Goal: Use online tool/utility: Use online tool/utility

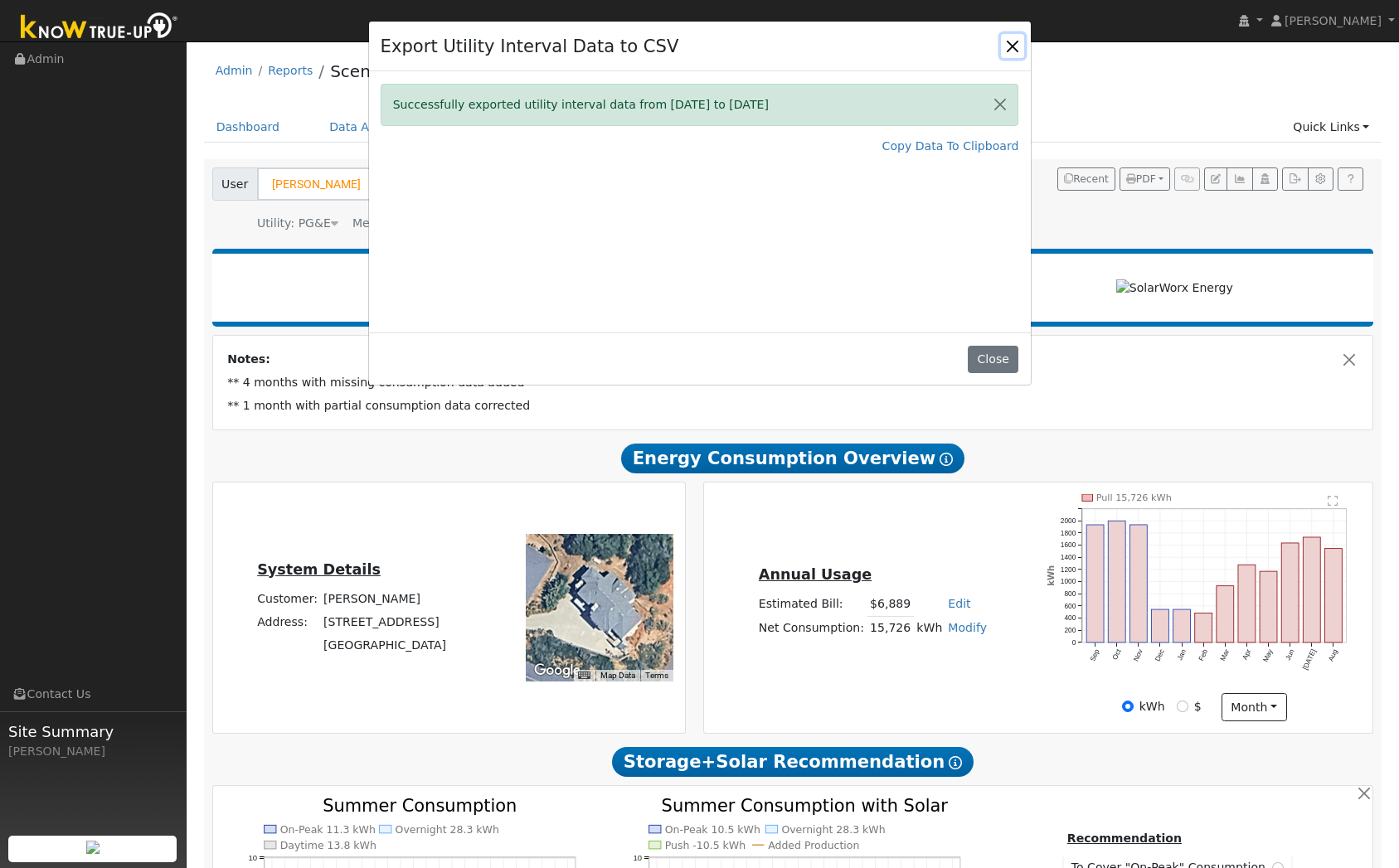
click at [1023, 39] on button "Close" at bounding box center [1012, 46] width 23 height 23
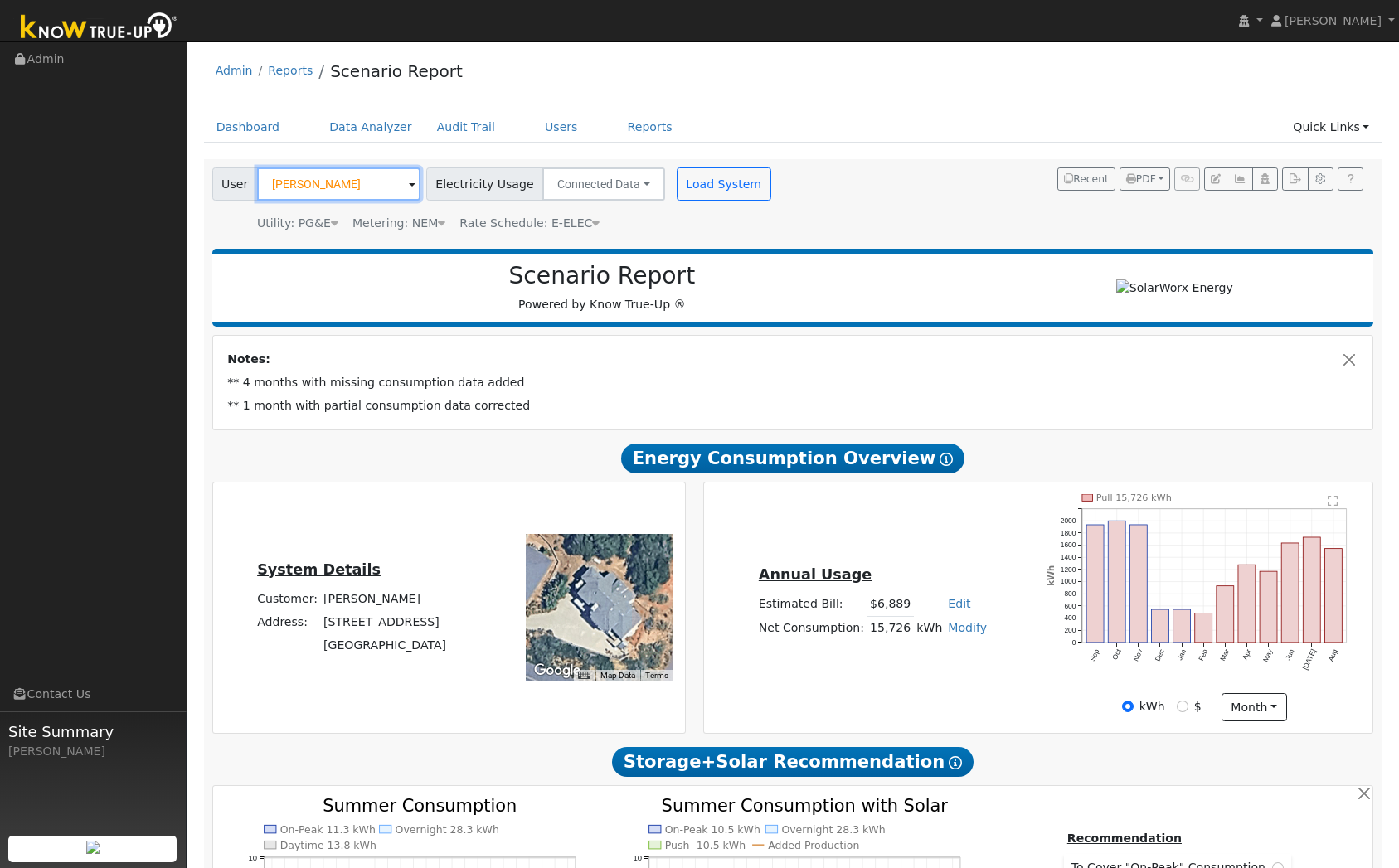
drag, startPoint x: 375, startPoint y: 174, endPoint x: 314, endPoint y: 186, distance: 62.2
click at [314, 186] on input "[PERSON_NAME]" at bounding box center [338, 184] width 163 height 33
click at [364, 188] on input "[PERSON_NAME]" at bounding box center [338, 184] width 163 height 33
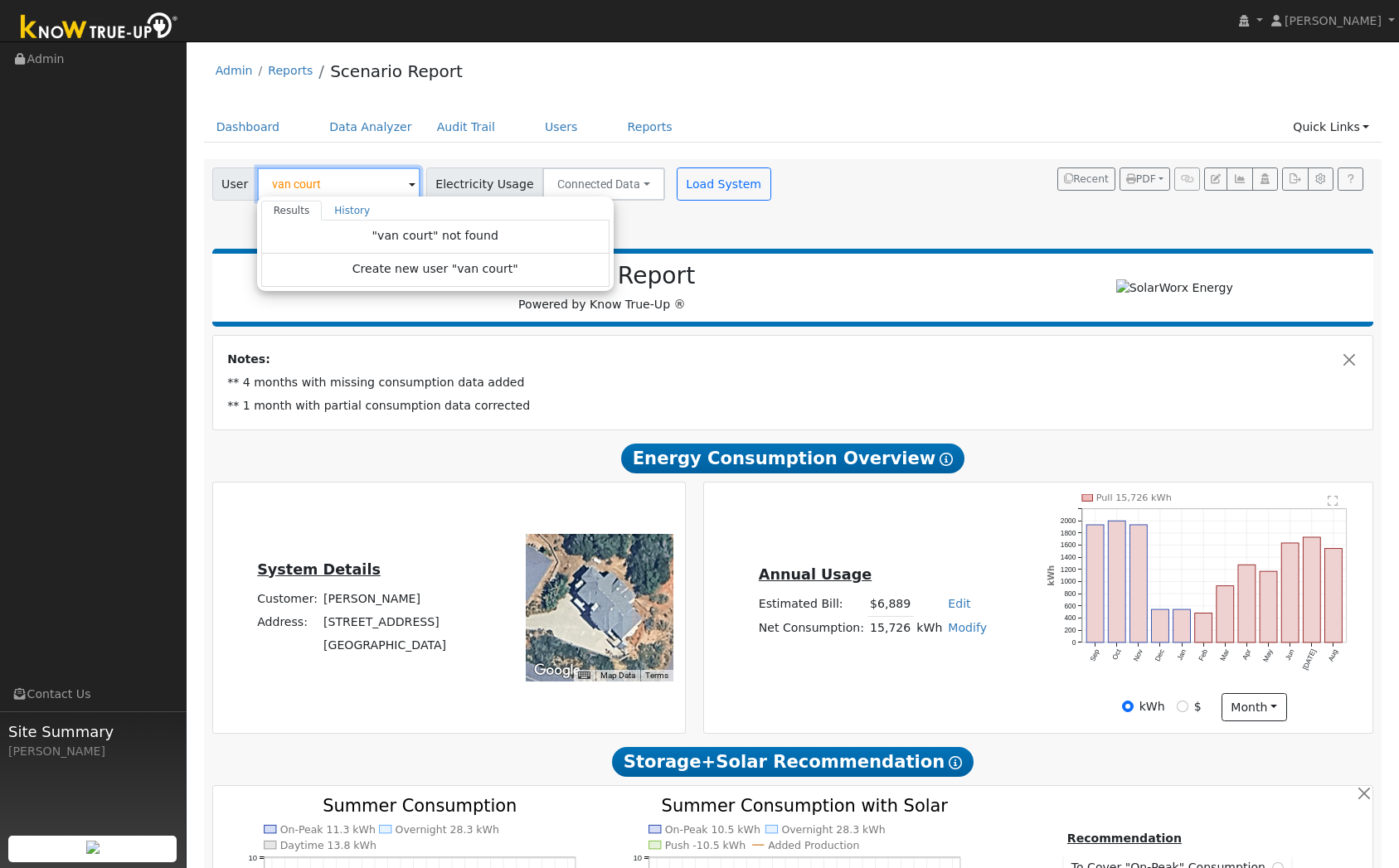
click at [294, 186] on input "van court" at bounding box center [338, 184] width 163 height 33
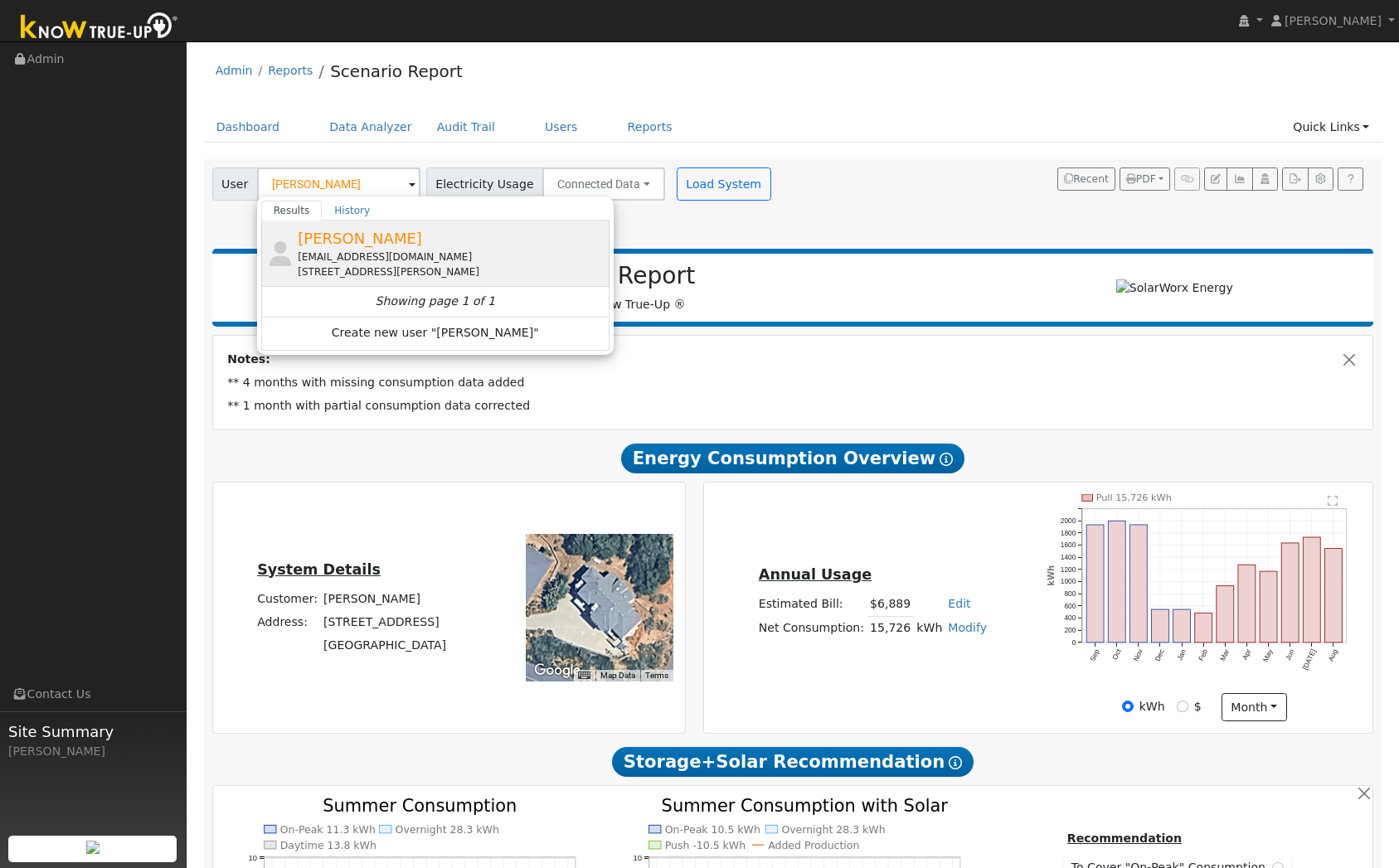
click at [372, 250] on div "[EMAIL_ADDRESS][DOMAIN_NAME]" at bounding box center [451, 257] width 307 height 15
type input "[PERSON_NAME]"
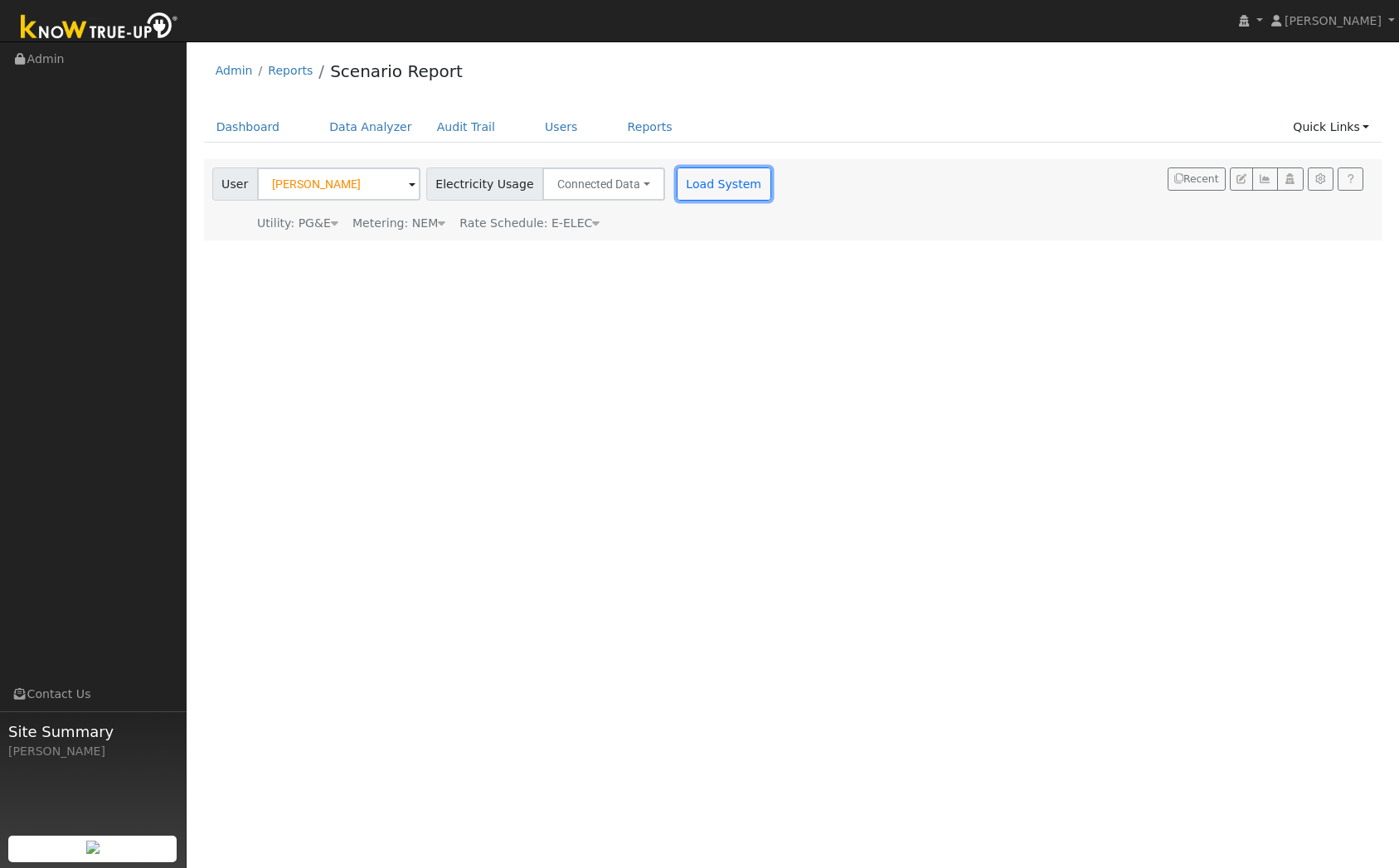
click at [676, 199] on button "Load System" at bounding box center [723, 184] width 95 height 33
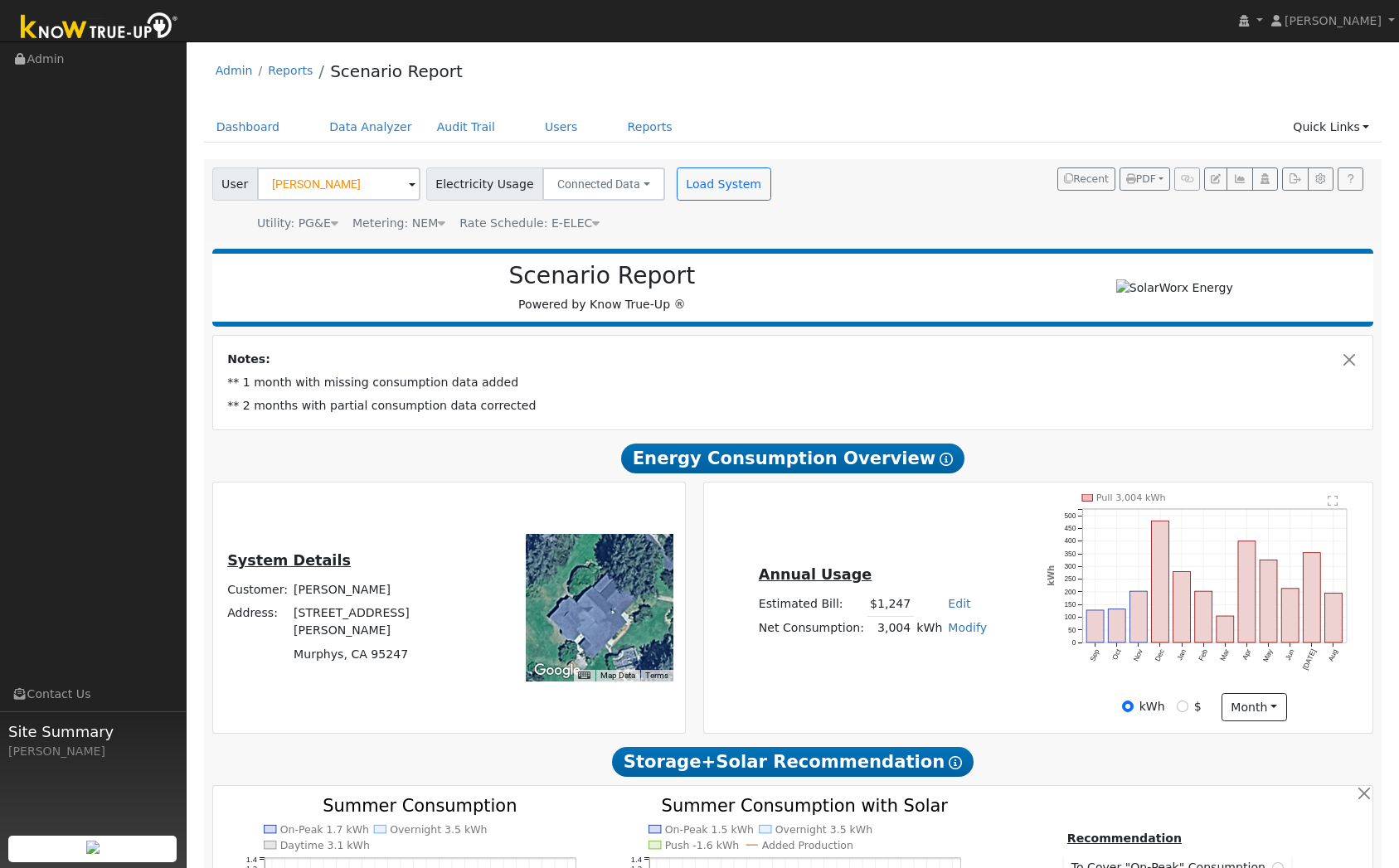
scroll to position [419, 0]
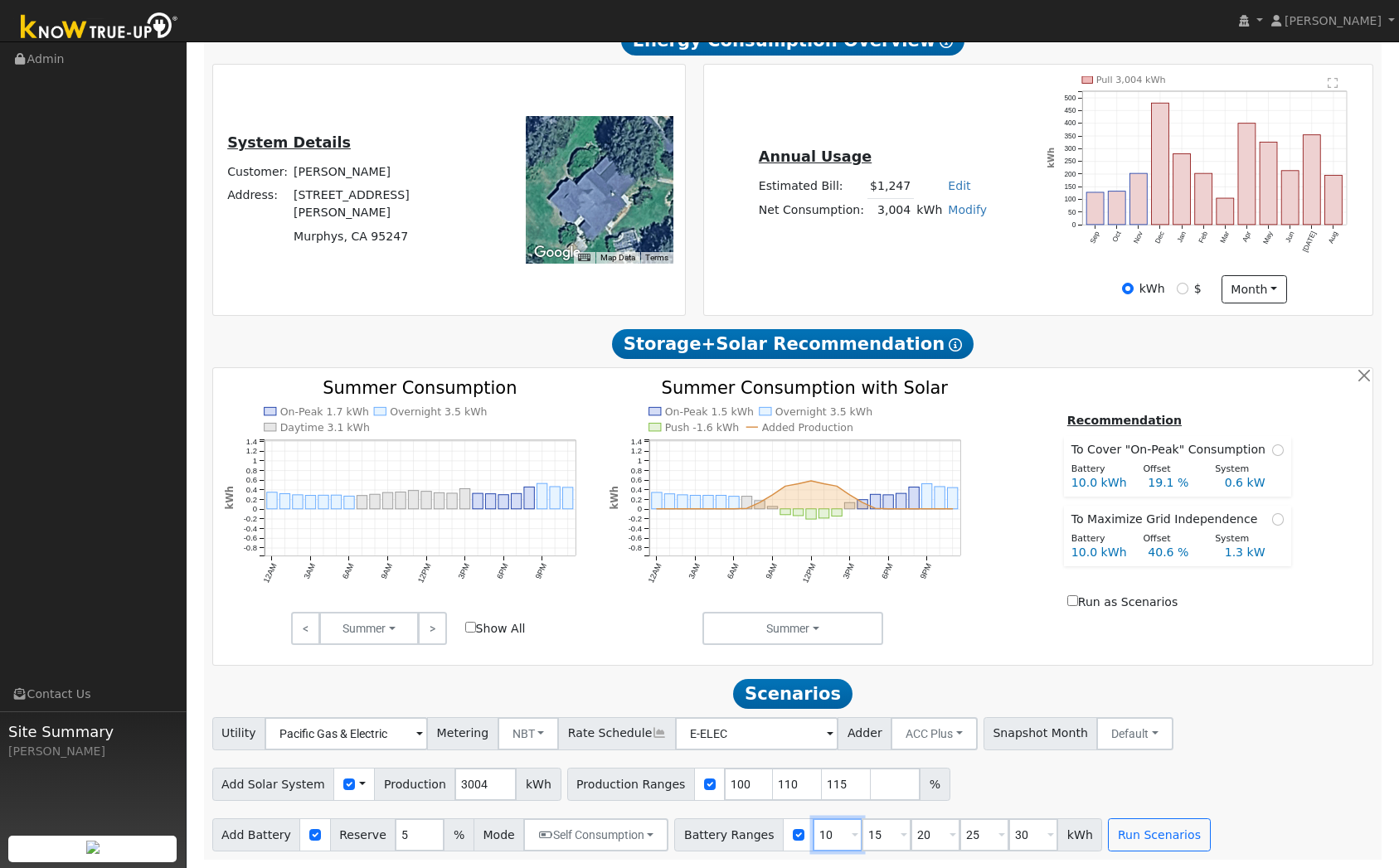
click at [822, 833] on input "10" at bounding box center [837, 835] width 49 height 33
type input "15"
type input "20"
type input "25"
type input "30"
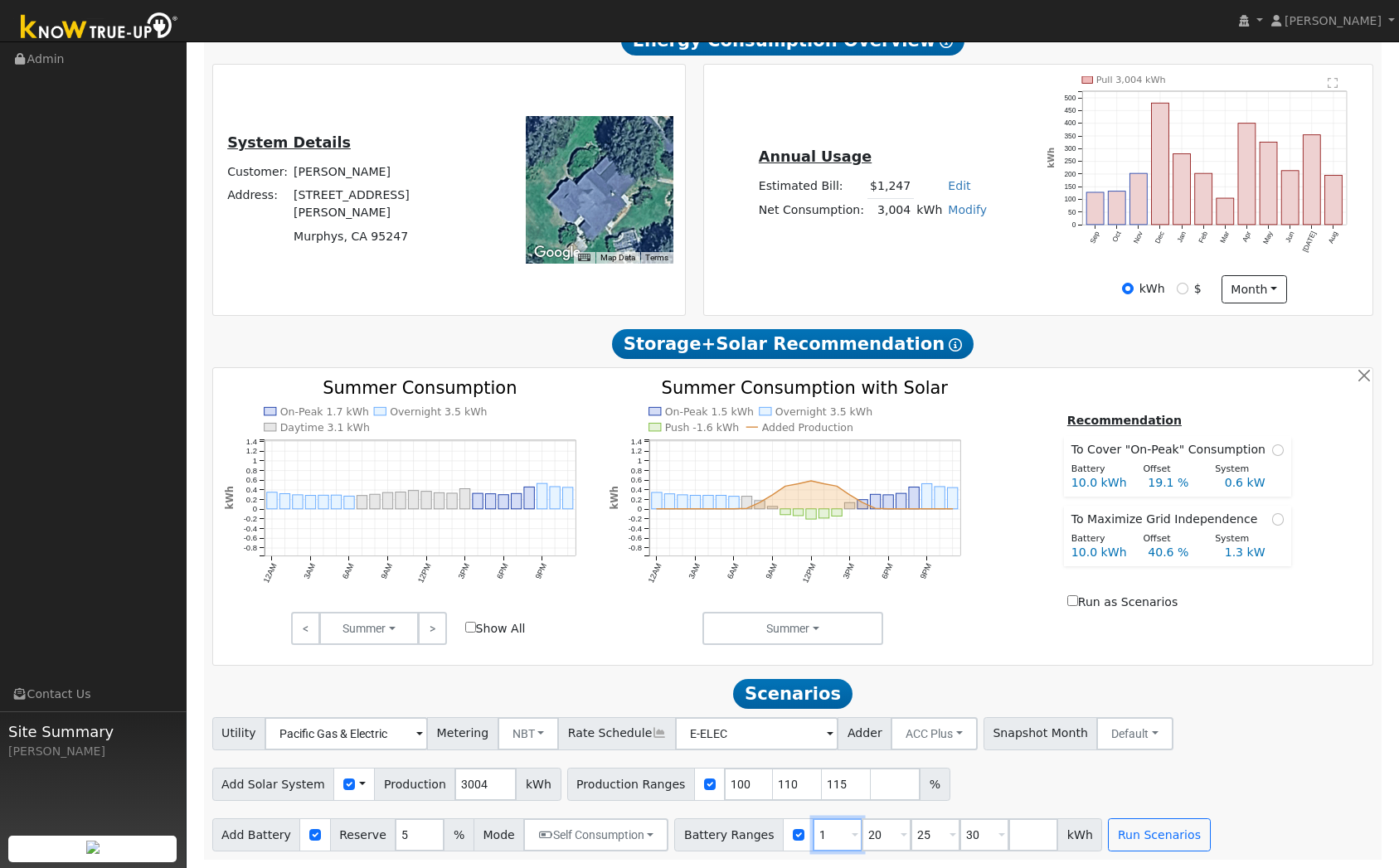
type input "20"
type input "25"
type input "30"
type input "25"
type input "30"
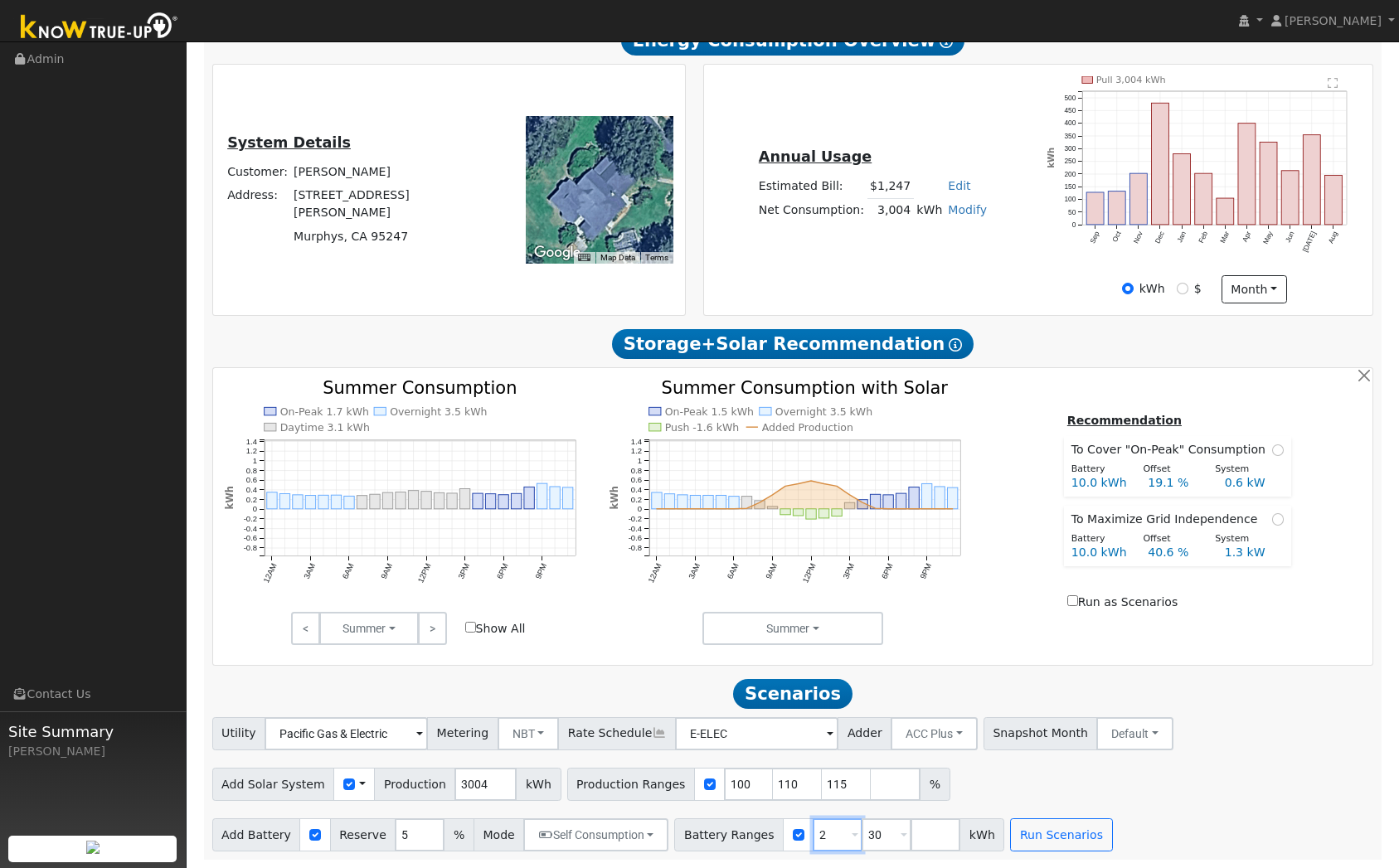
type input "30"
type input "3"
type input "15"
click at [776, 783] on input "110" at bounding box center [797, 784] width 49 height 33
type input "115"
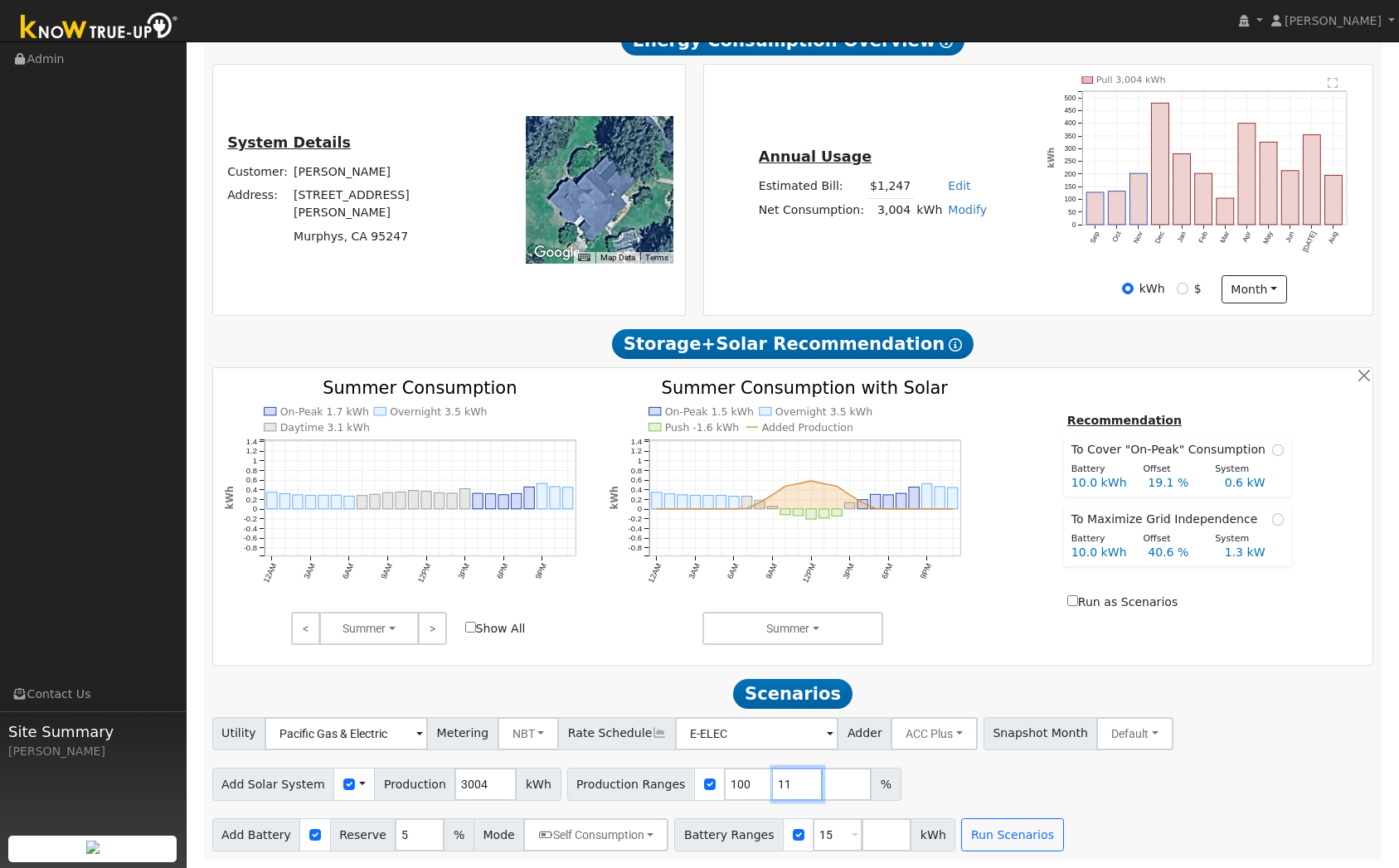
type input "1"
click at [968, 823] on button "Run Scenarios" at bounding box center [1012, 835] width 102 height 33
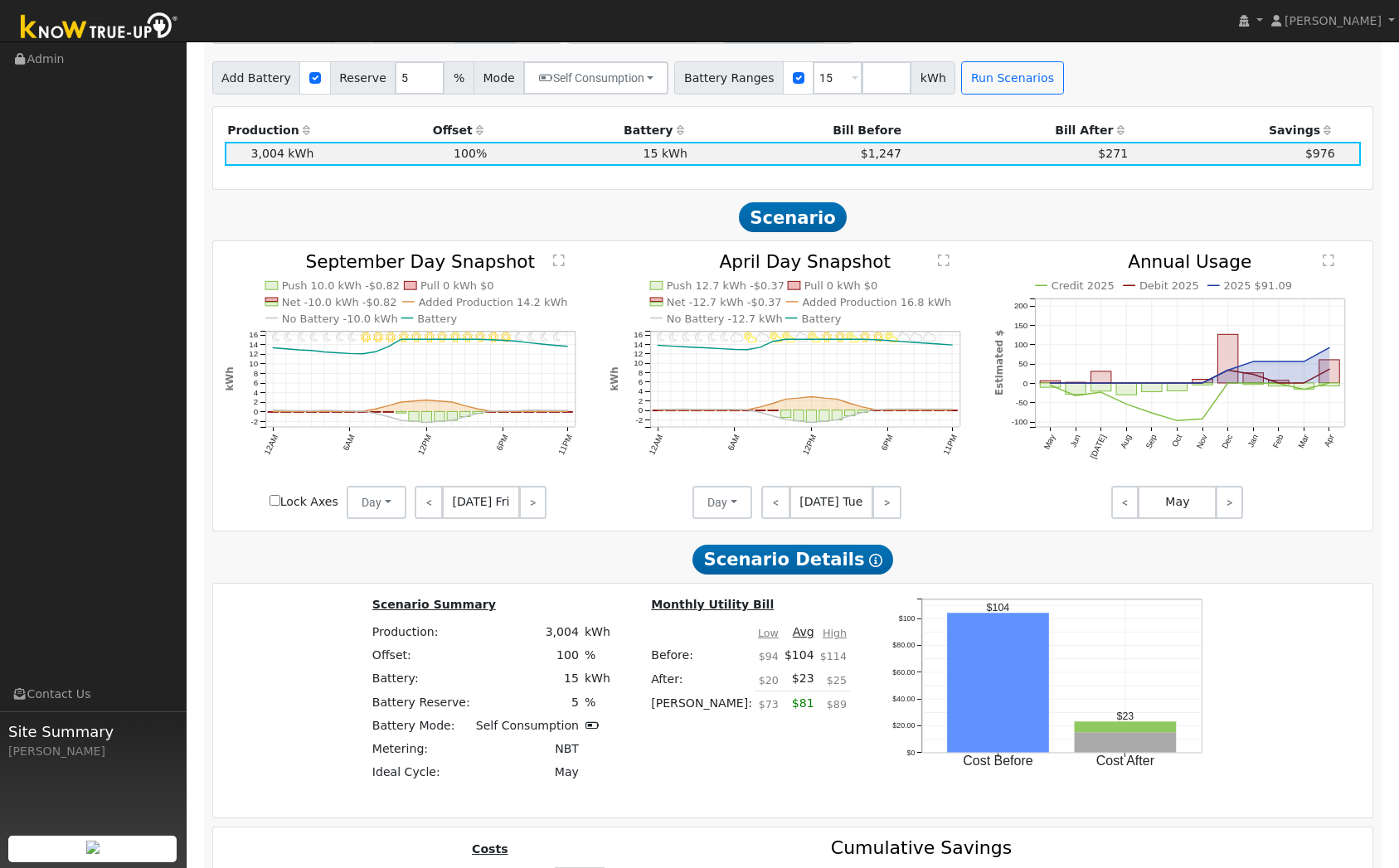
scroll to position [1524, 0]
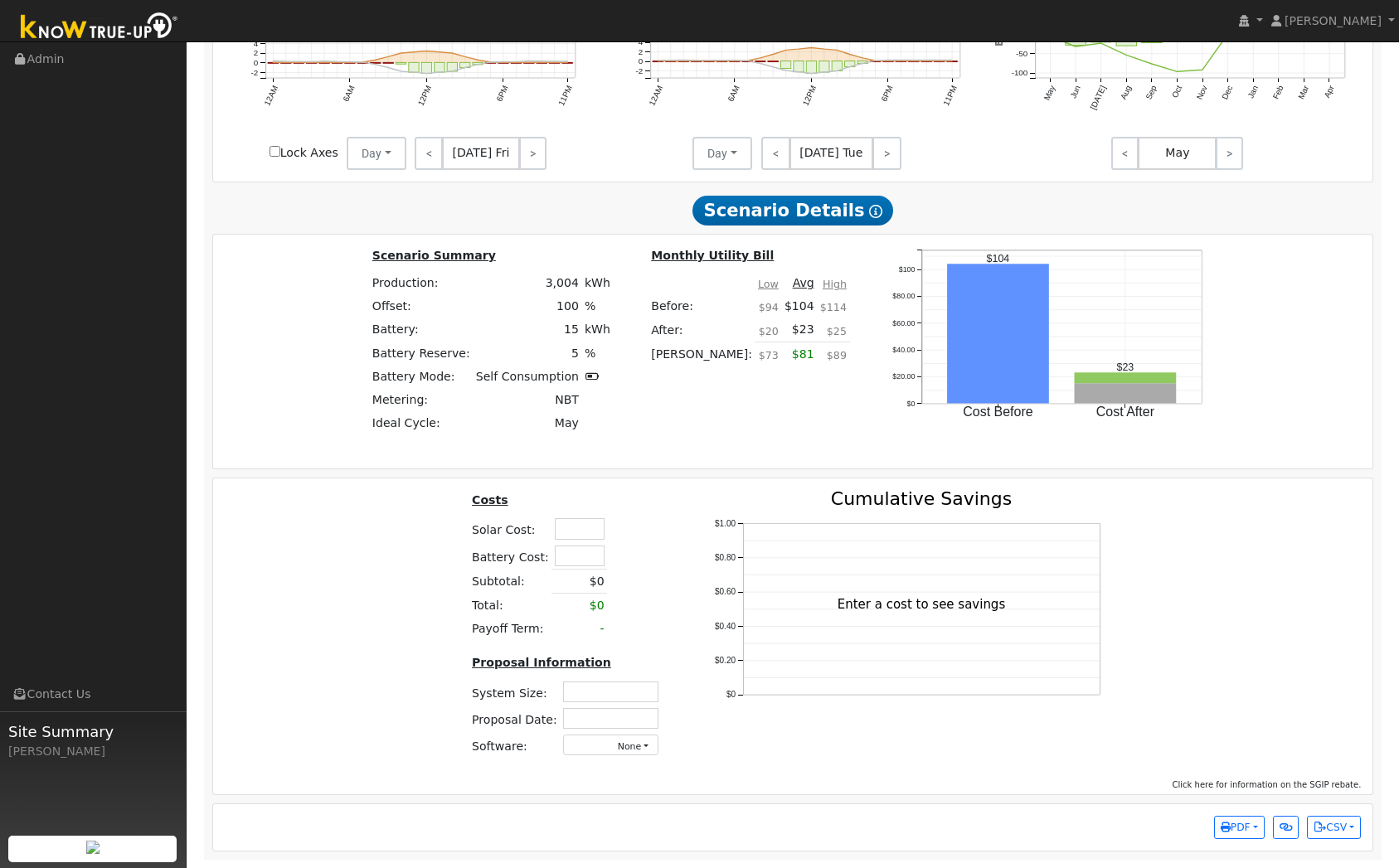
click at [1329, 787] on span "Click here for information on the SGIP rebate." at bounding box center [1267, 784] width 189 height 9
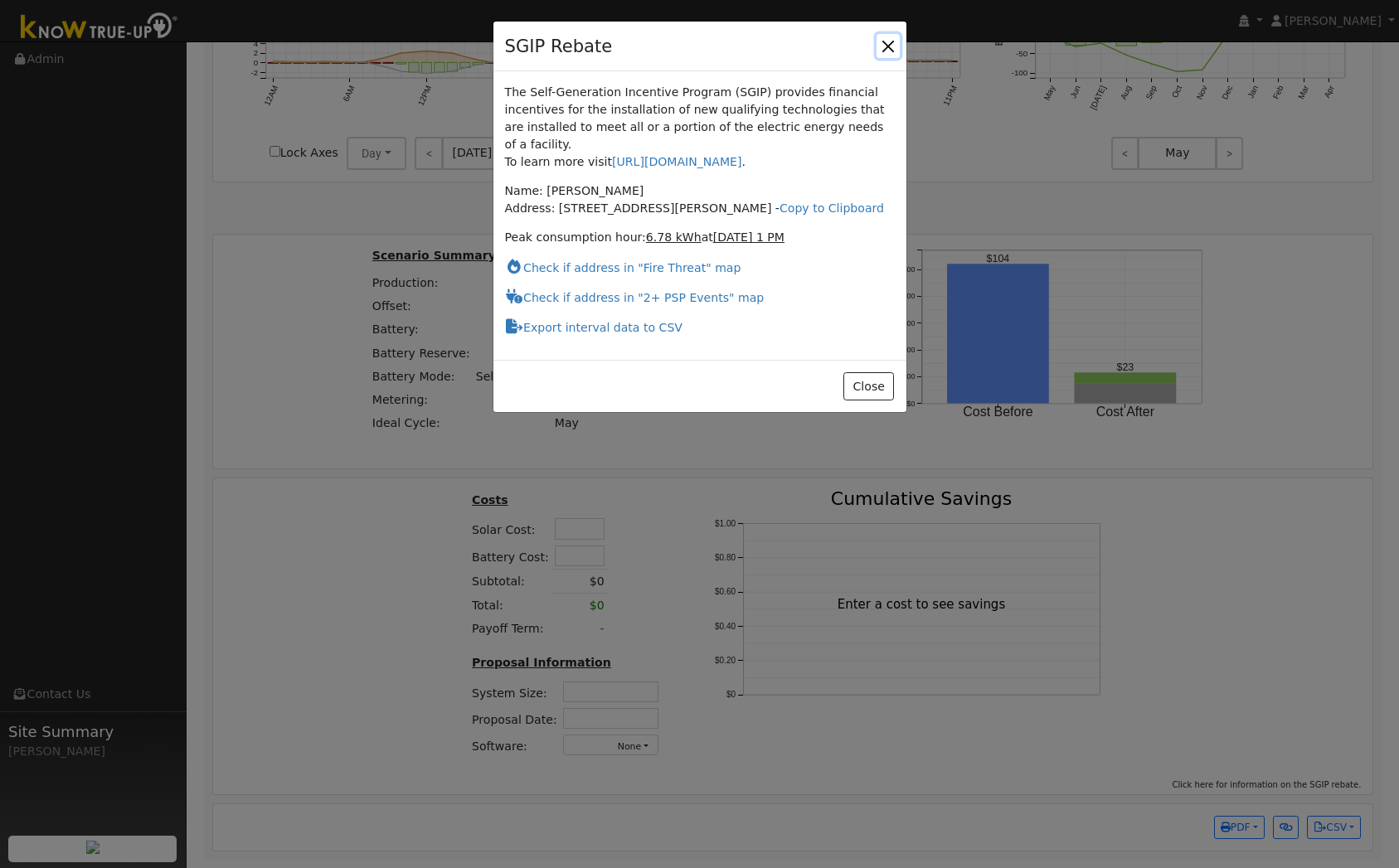
click at [887, 51] on button "button" at bounding box center [888, 46] width 23 height 23
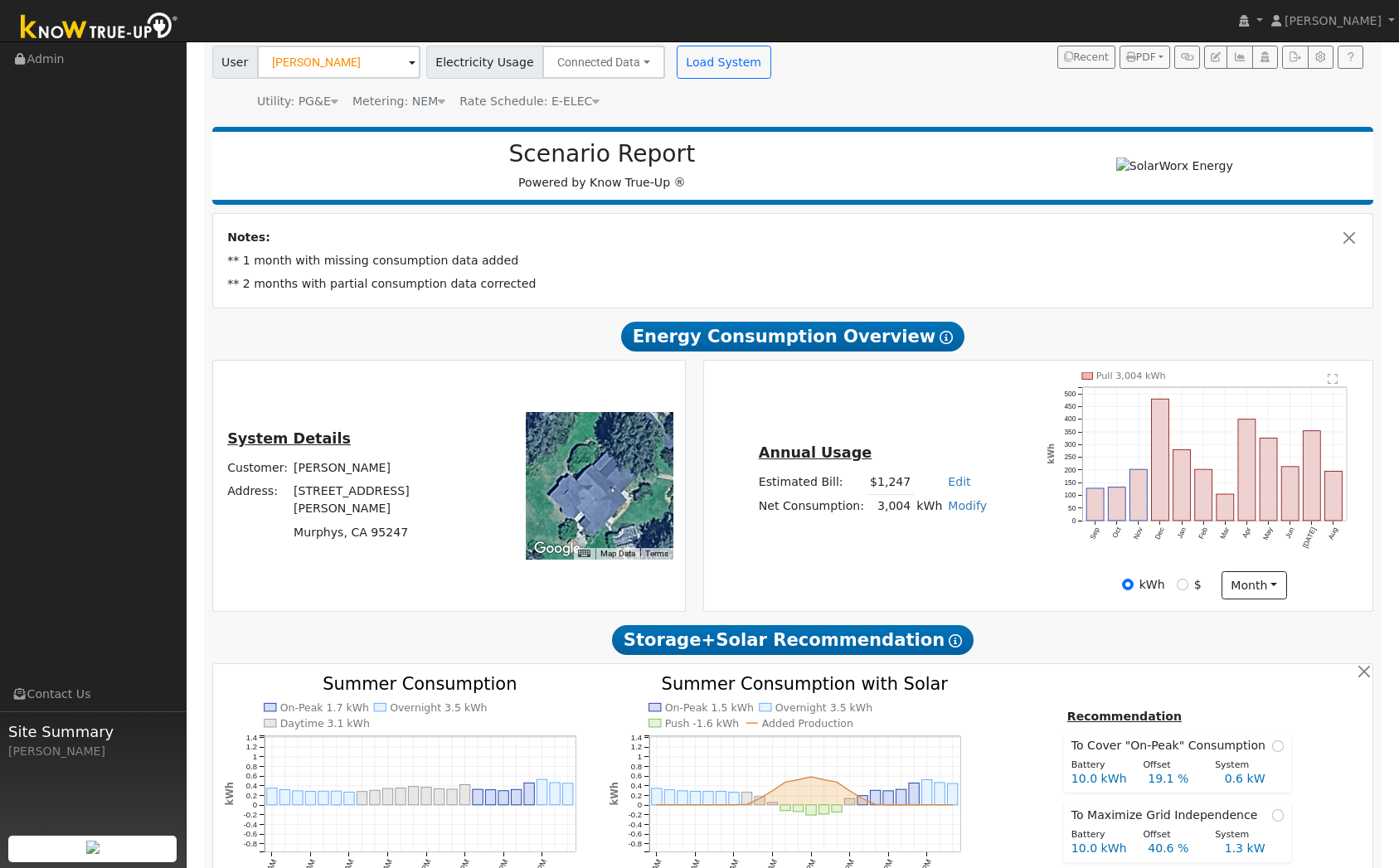
scroll to position [0, 0]
